Goal: Find specific page/section: Find specific page/section

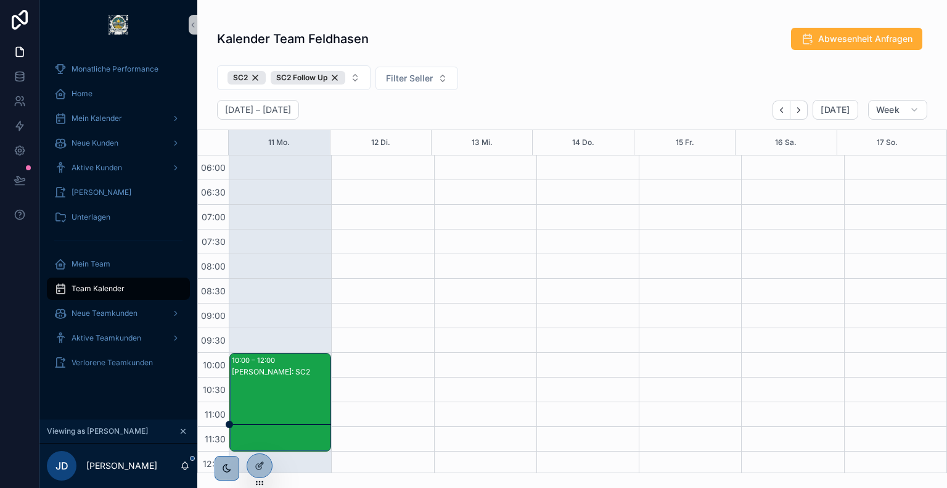
scroll to position [183, 0]
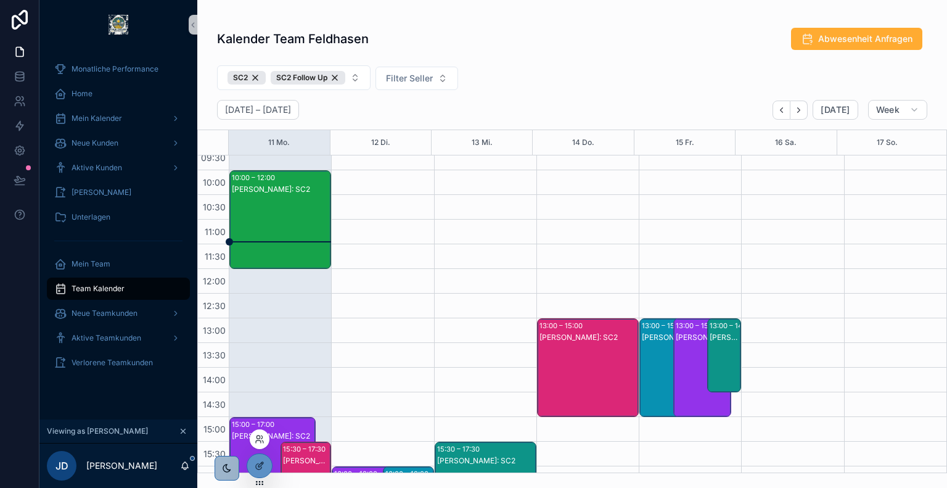
click at [264, 438] on icon at bounding box center [260, 439] width 10 height 10
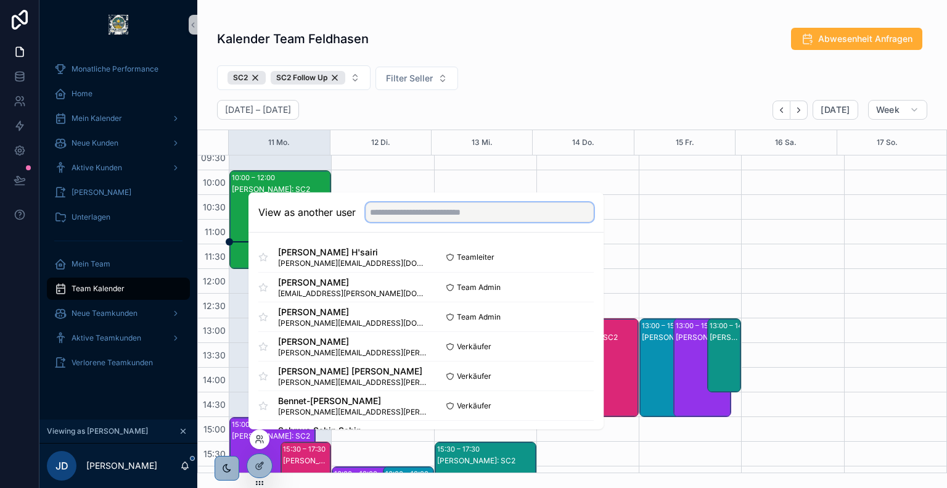
click at [425, 212] on input "text" at bounding box center [480, 212] width 228 height 20
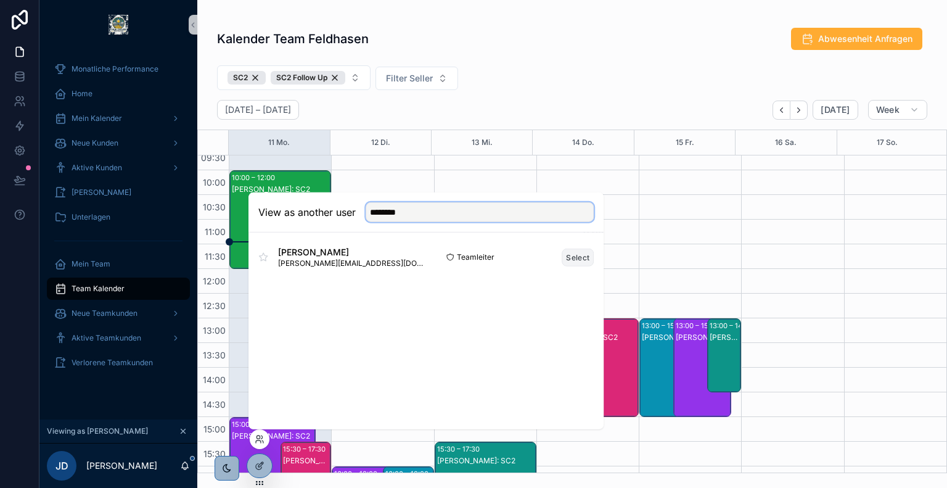
type input "********"
click at [582, 254] on button "Select" at bounding box center [578, 257] width 32 height 18
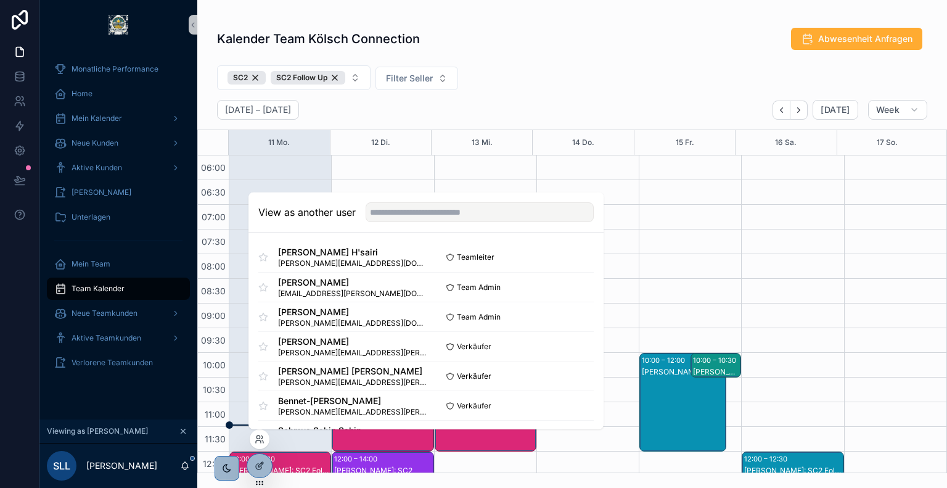
scroll to position [296, 0]
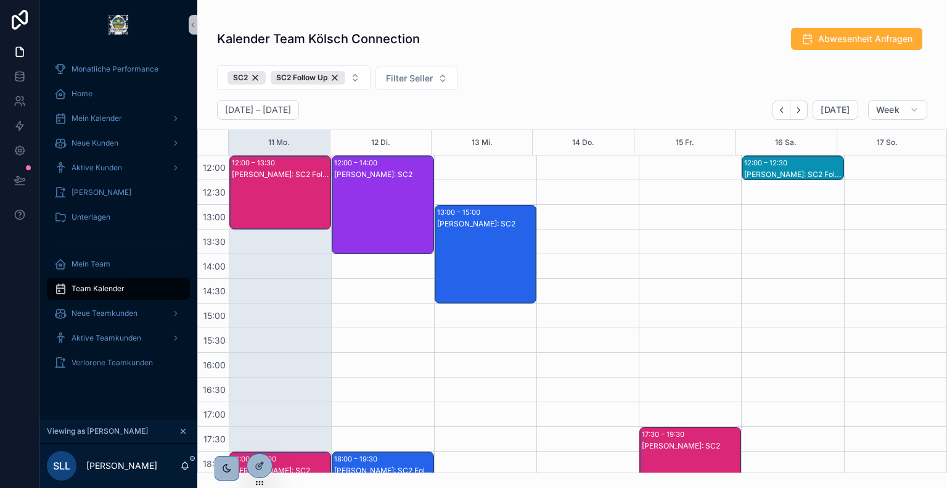
click at [525, 62] on div "SC2 SC2 Follow Up Filter Seller" at bounding box center [572, 79] width 750 height 39
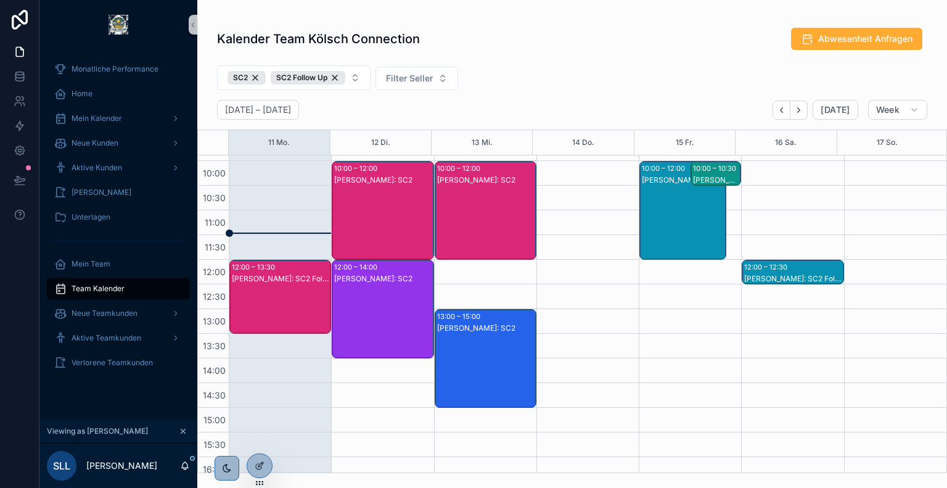
click at [284, 286] on div "[PERSON_NAME]: SC2 Follow Up" at bounding box center [281, 309] width 98 height 72
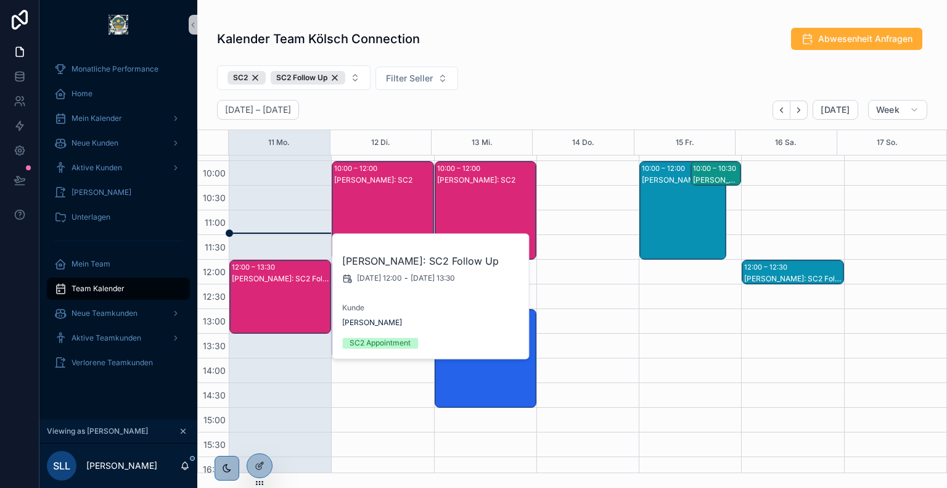
click at [577, 69] on div "SC2 SC2 Follow Up Filter Seller" at bounding box center [572, 79] width 750 height 39
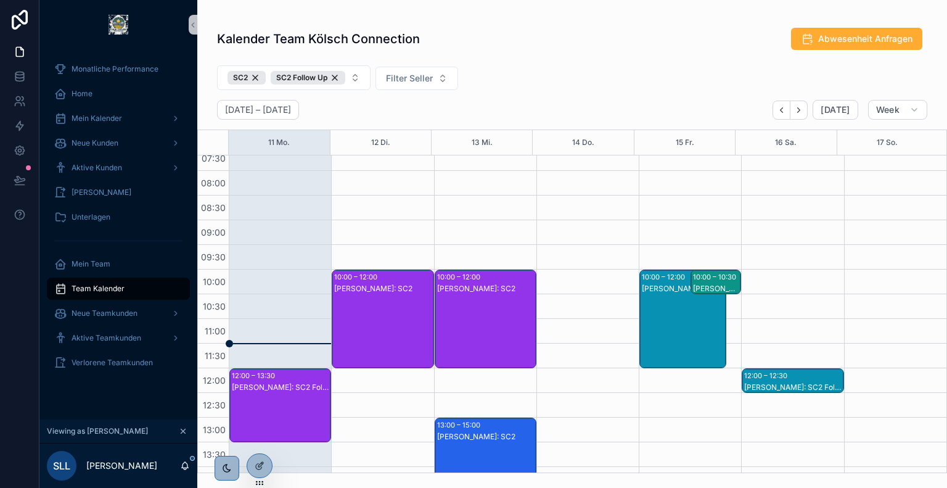
scroll to position [239, 0]
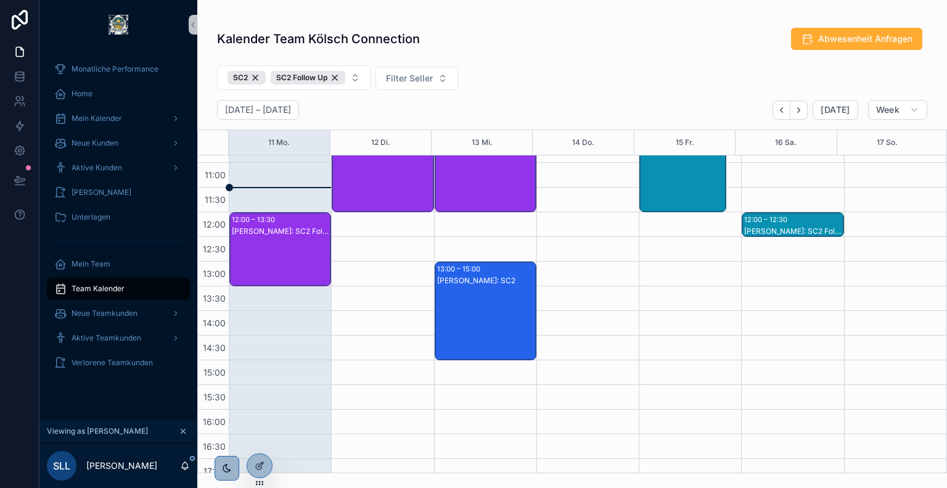
click at [294, 265] on div "[PERSON_NAME]: SC2 Follow Up" at bounding box center [281, 262] width 98 height 72
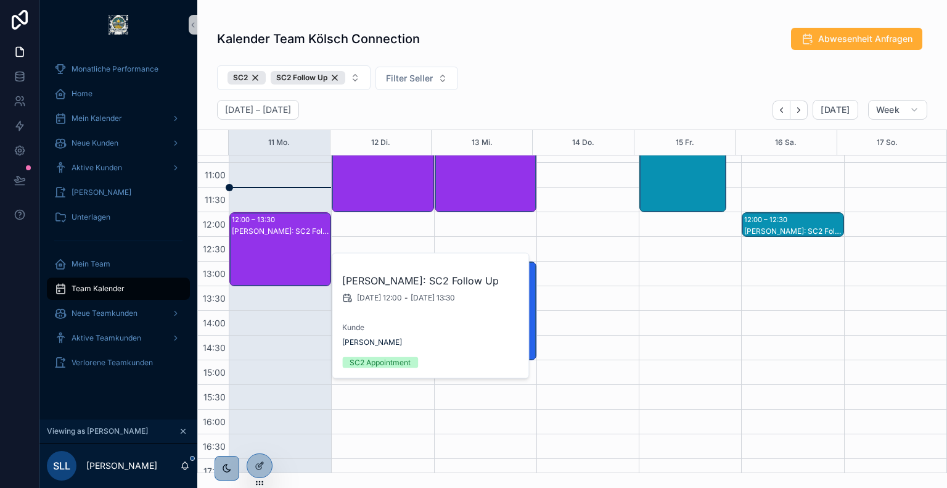
scroll to position [172, 0]
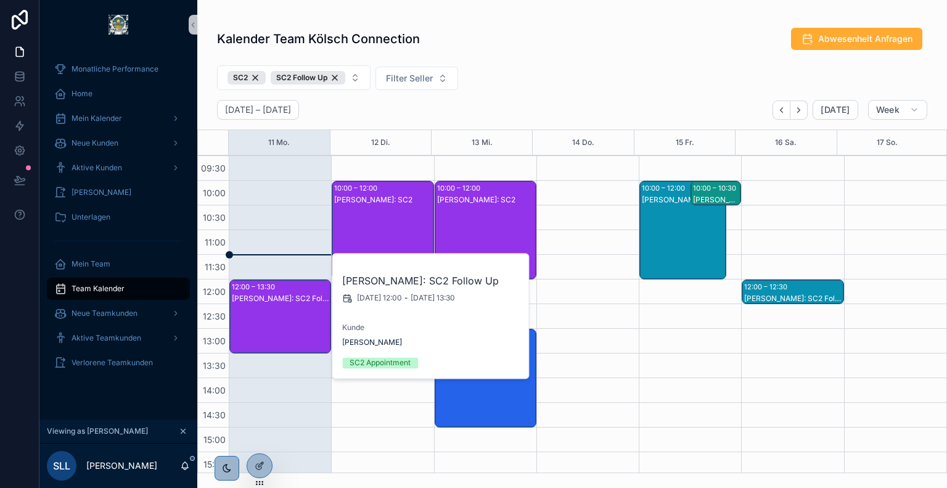
click at [375, 204] on div "[PERSON_NAME]: SC2" at bounding box center [383, 242] width 98 height 96
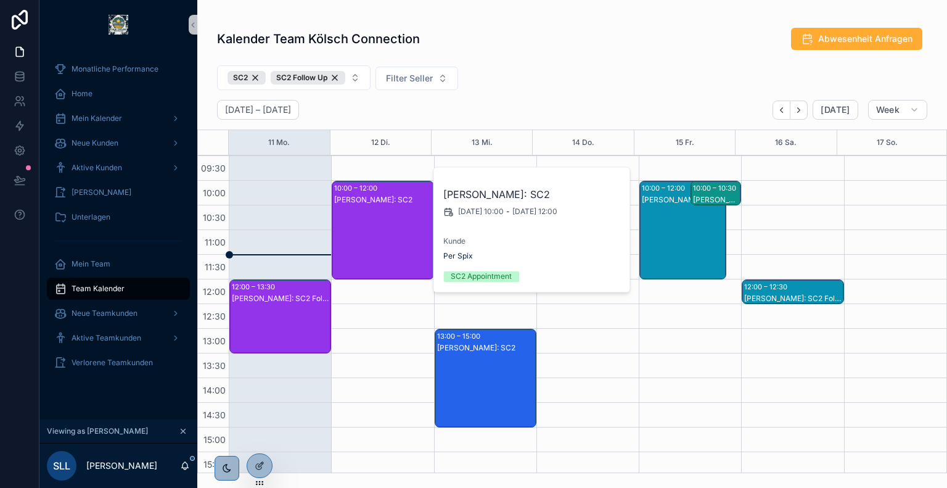
click at [457, 344] on div "[PERSON_NAME]: SC2" at bounding box center [486, 348] width 98 height 10
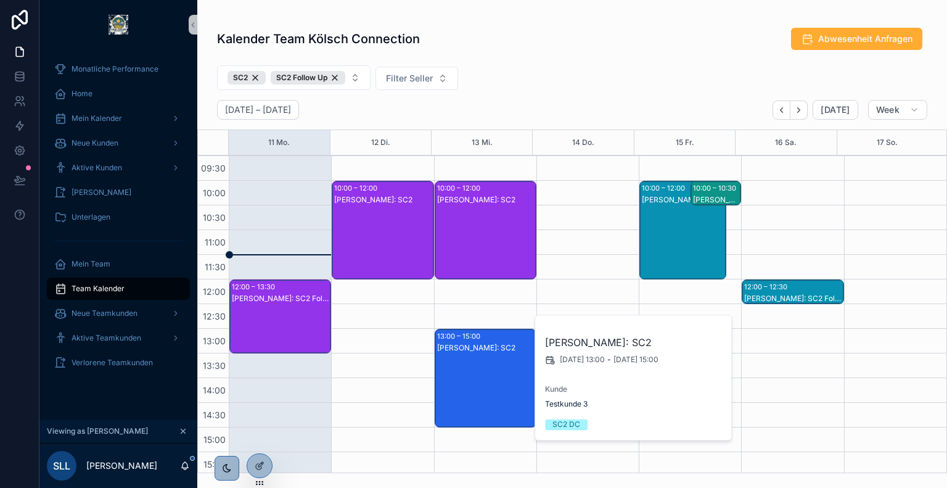
click at [474, 231] on div "[PERSON_NAME]: SC2" at bounding box center [486, 242] width 98 height 96
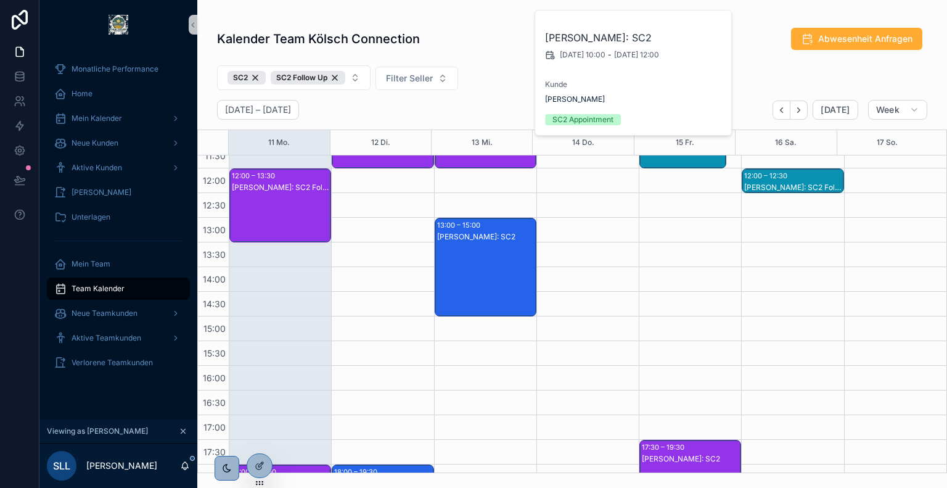
scroll to position [471, 0]
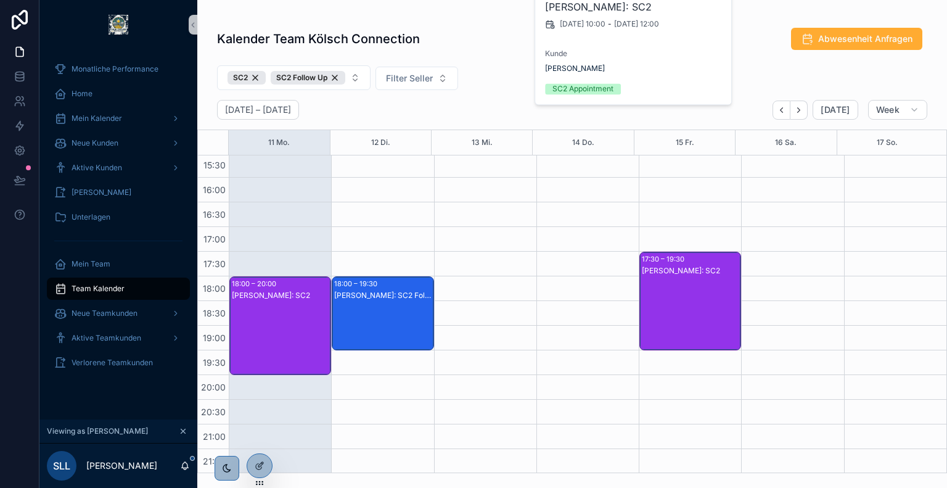
click at [294, 332] on div "[PERSON_NAME]: SC2" at bounding box center [281, 338] width 98 height 96
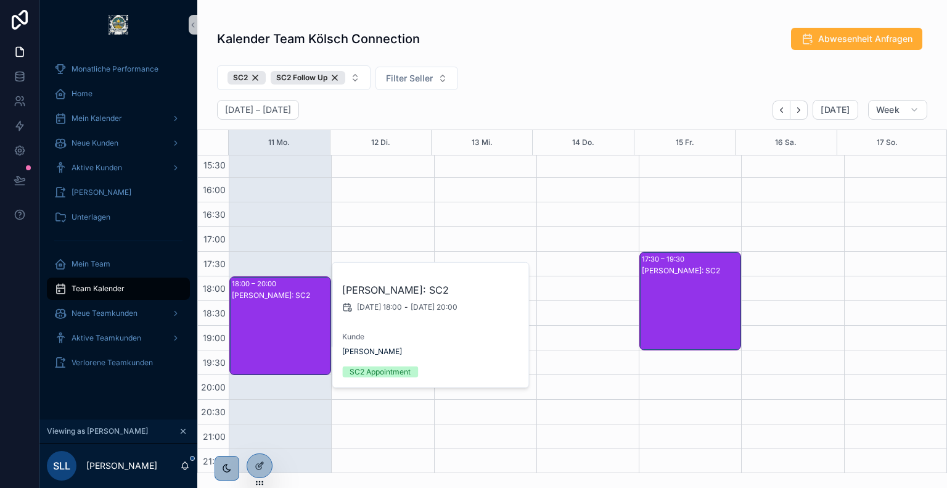
click at [704, 284] on div "[PERSON_NAME]: SC2" at bounding box center [691, 313] width 98 height 96
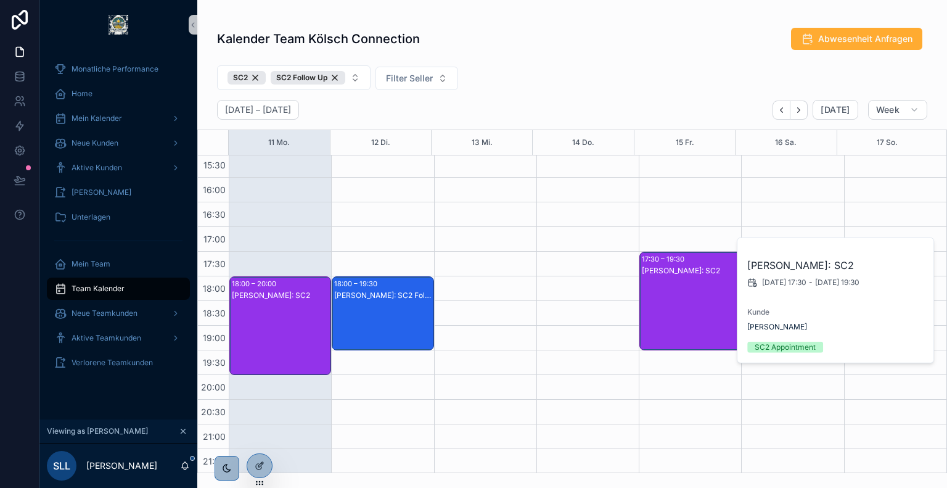
click at [407, 303] on div "[PERSON_NAME]: SC2 Follow Up" at bounding box center [383, 326] width 98 height 72
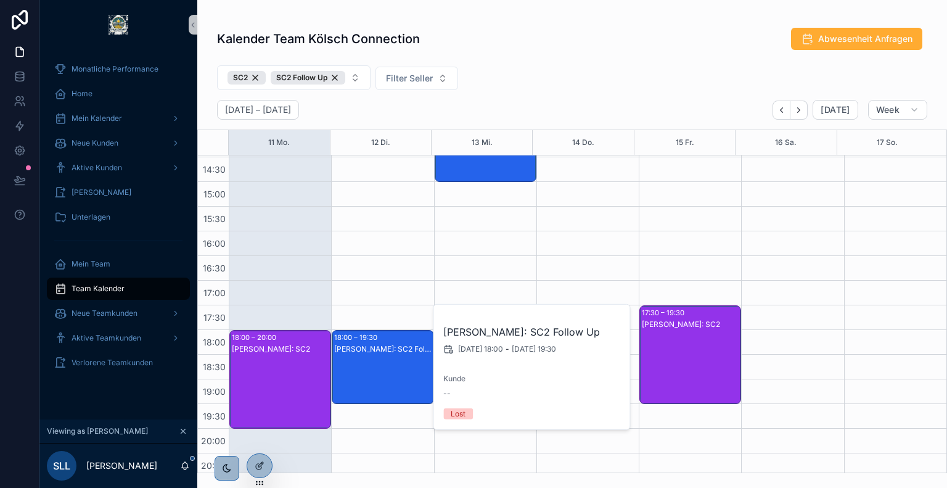
scroll to position [417, 0]
click at [97, 338] on span "Aktive Teamkunden" at bounding box center [107, 338] width 70 height 10
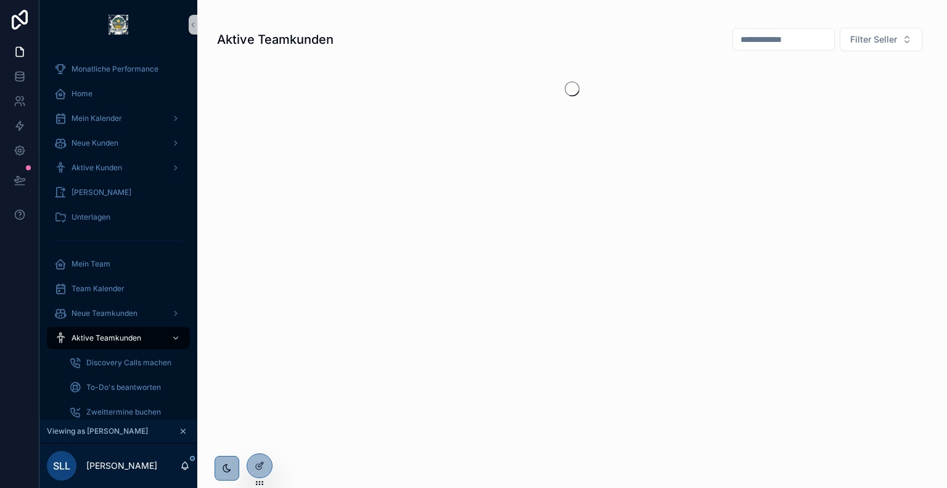
click at [776, 31] on input "scrollable content" at bounding box center [783, 39] width 101 height 17
type input "**********"
click at [117, 290] on span "Team Kalender" at bounding box center [98, 289] width 53 height 10
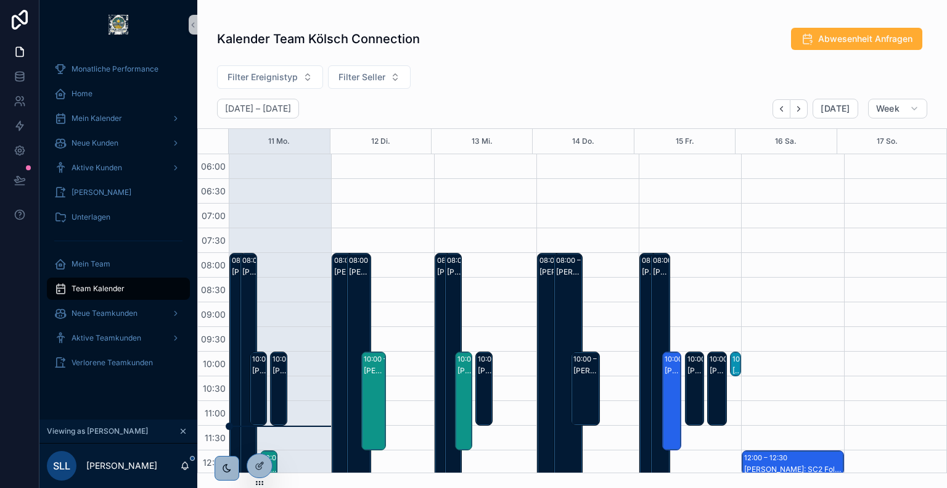
scroll to position [296, 0]
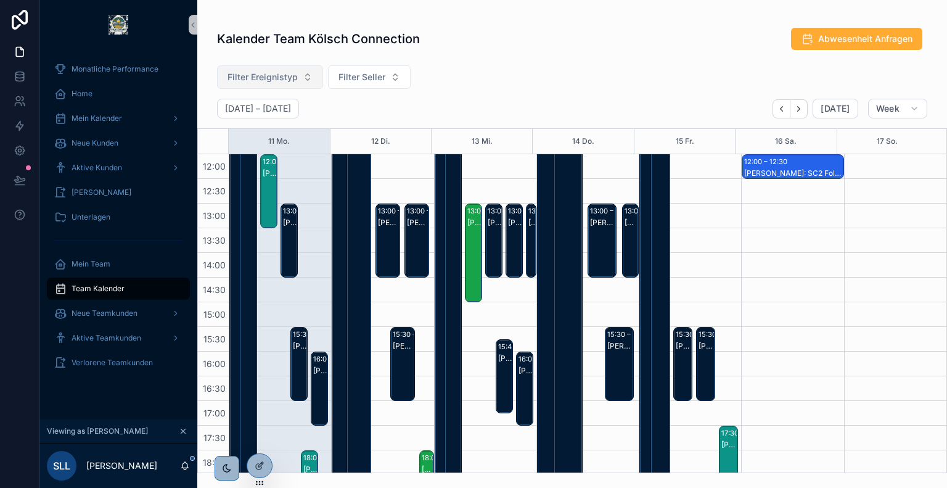
click at [296, 73] on span "Filter Ereignistyp" at bounding box center [263, 77] width 70 height 12
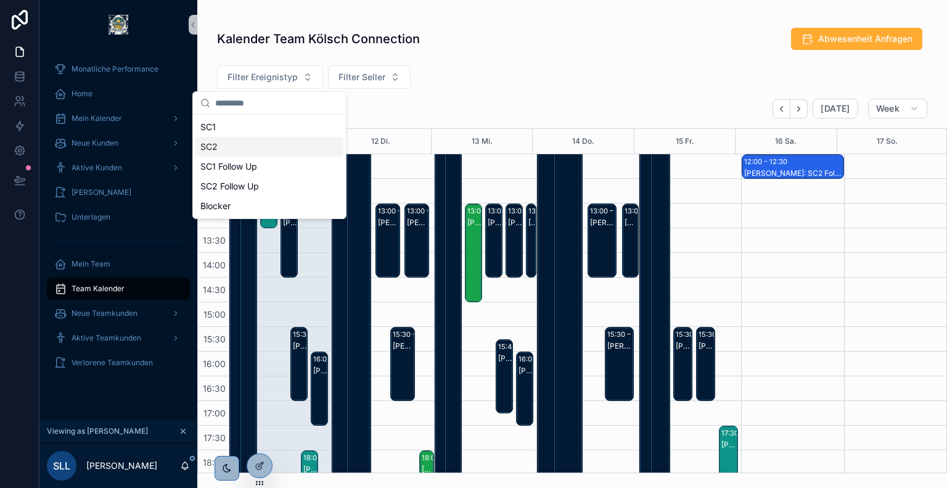
click at [255, 145] on div "SC2" at bounding box center [270, 147] width 148 height 20
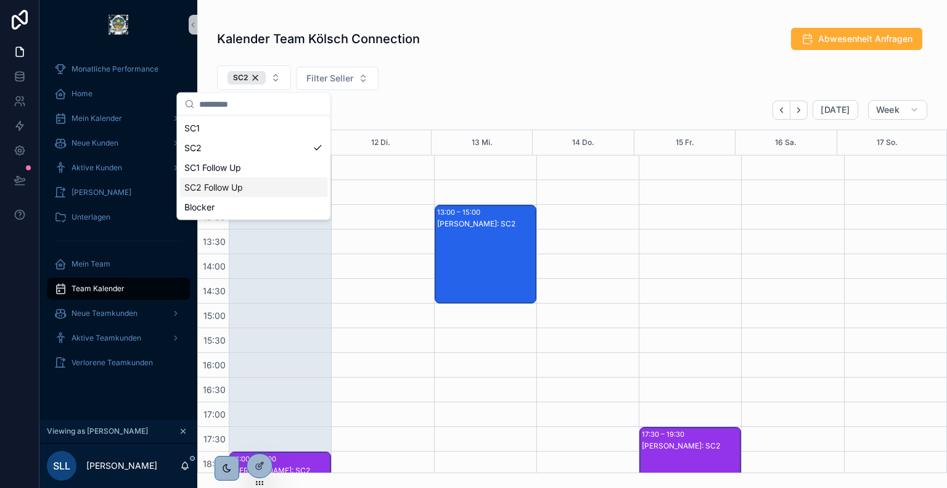
click at [262, 181] on div "SC2 Follow Up" at bounding box center [253, 188] width 148 height 20
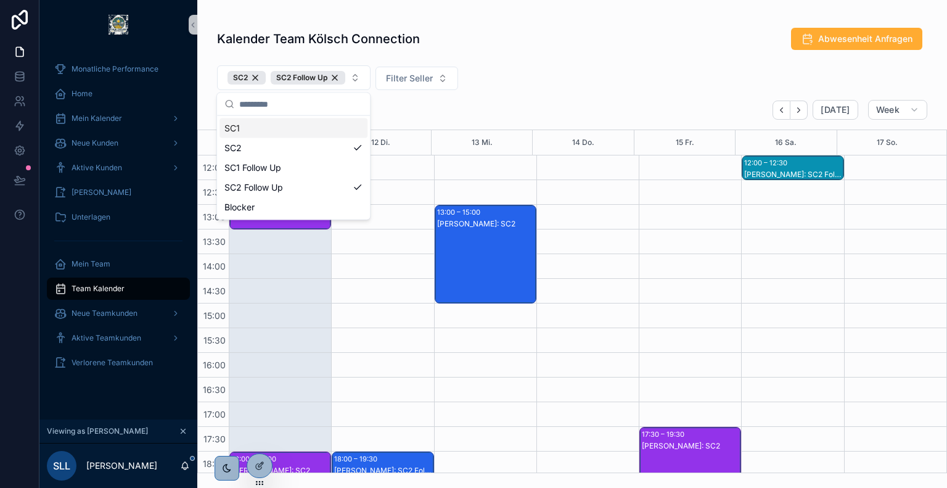
click at [533, 59] on div "Kalender Team Kölsch Connection Abwesenheit Anfragen SC2 SC2 Follow Up Filter S…" at bounding box center [572, 246] width 750 height 453
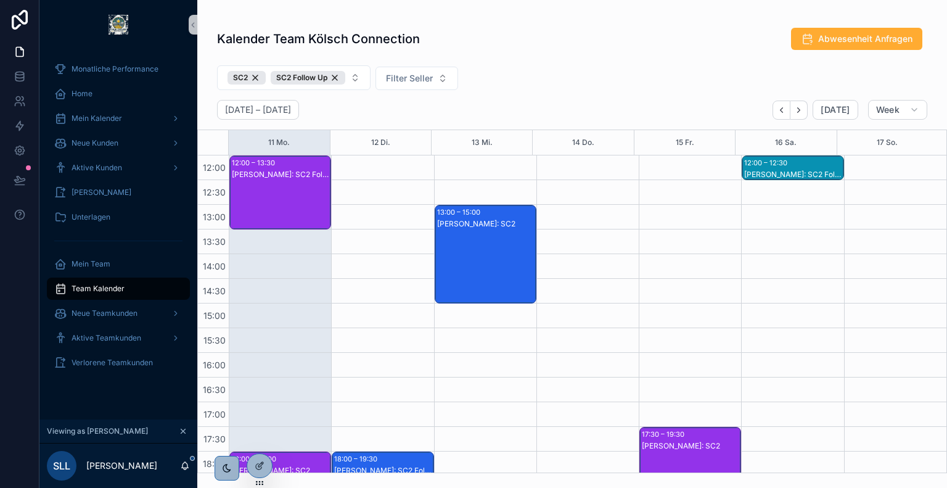
scroll to position [96, 0]
